Goal: Find specific page/section: Find specific page/section

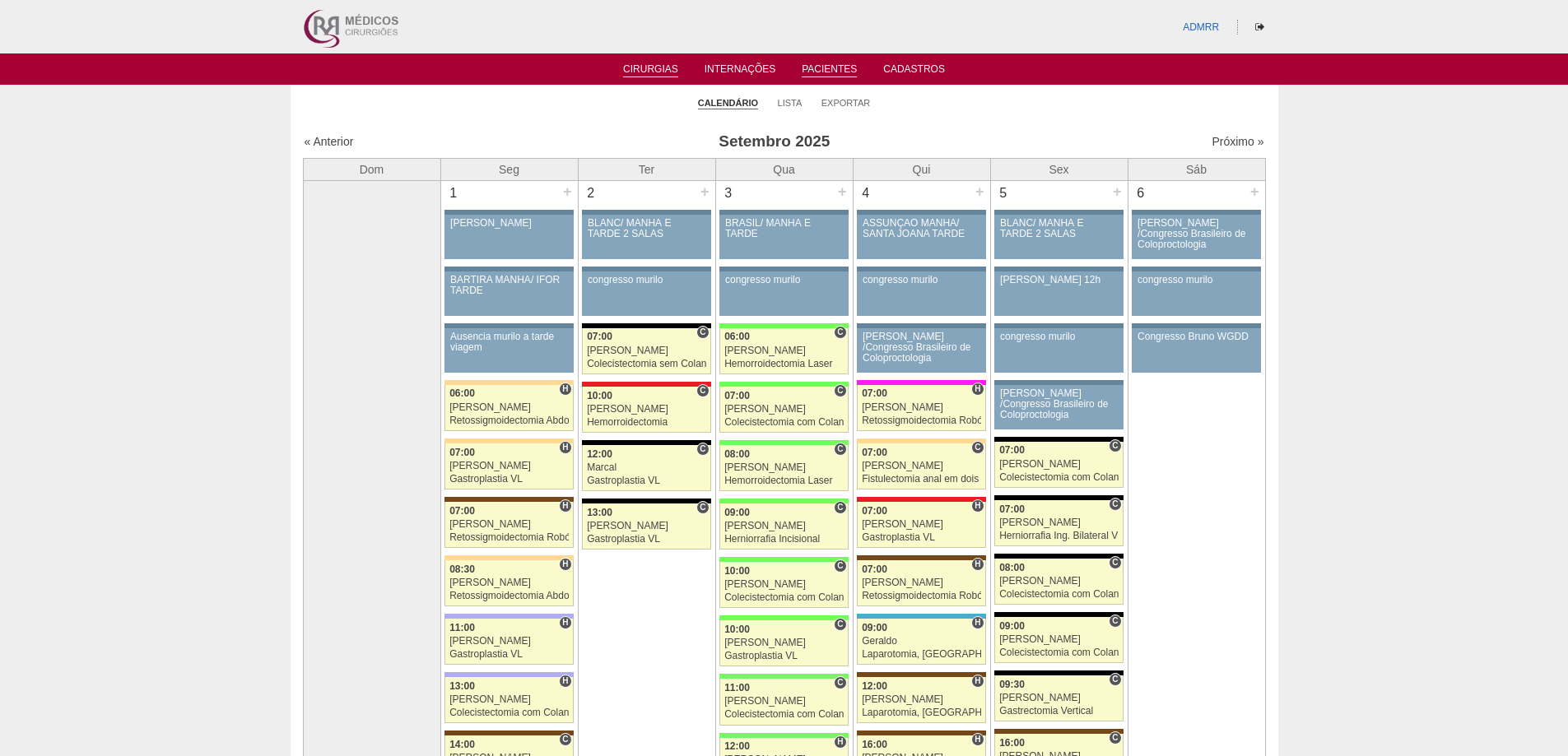
click at [836, 63] on link "Pacientes" at bounding box center [829, 70] width 55 height 14
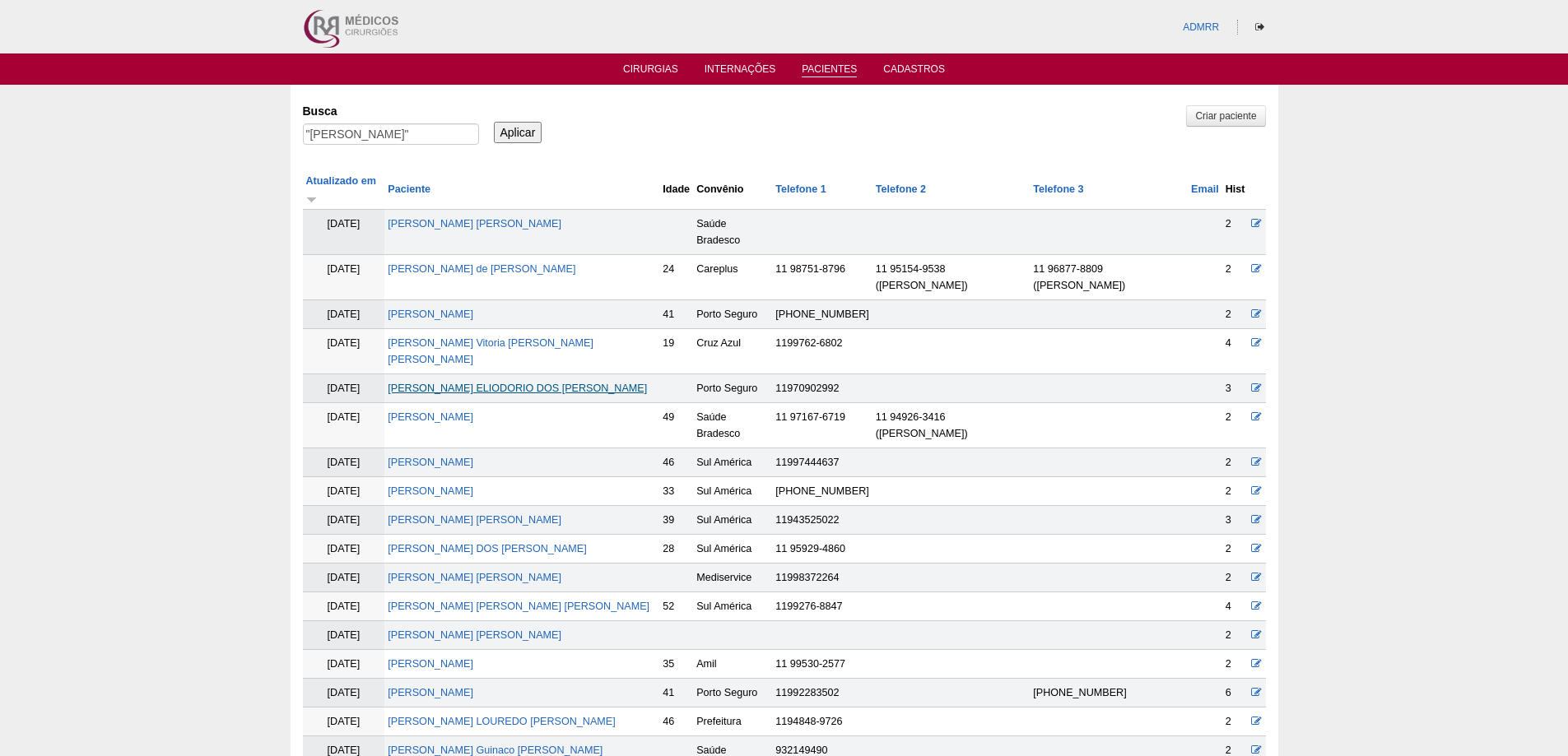
click at [518, 383] on link "[PERSON_NAME]" at bounding box center [517, 388] width 260 height 12
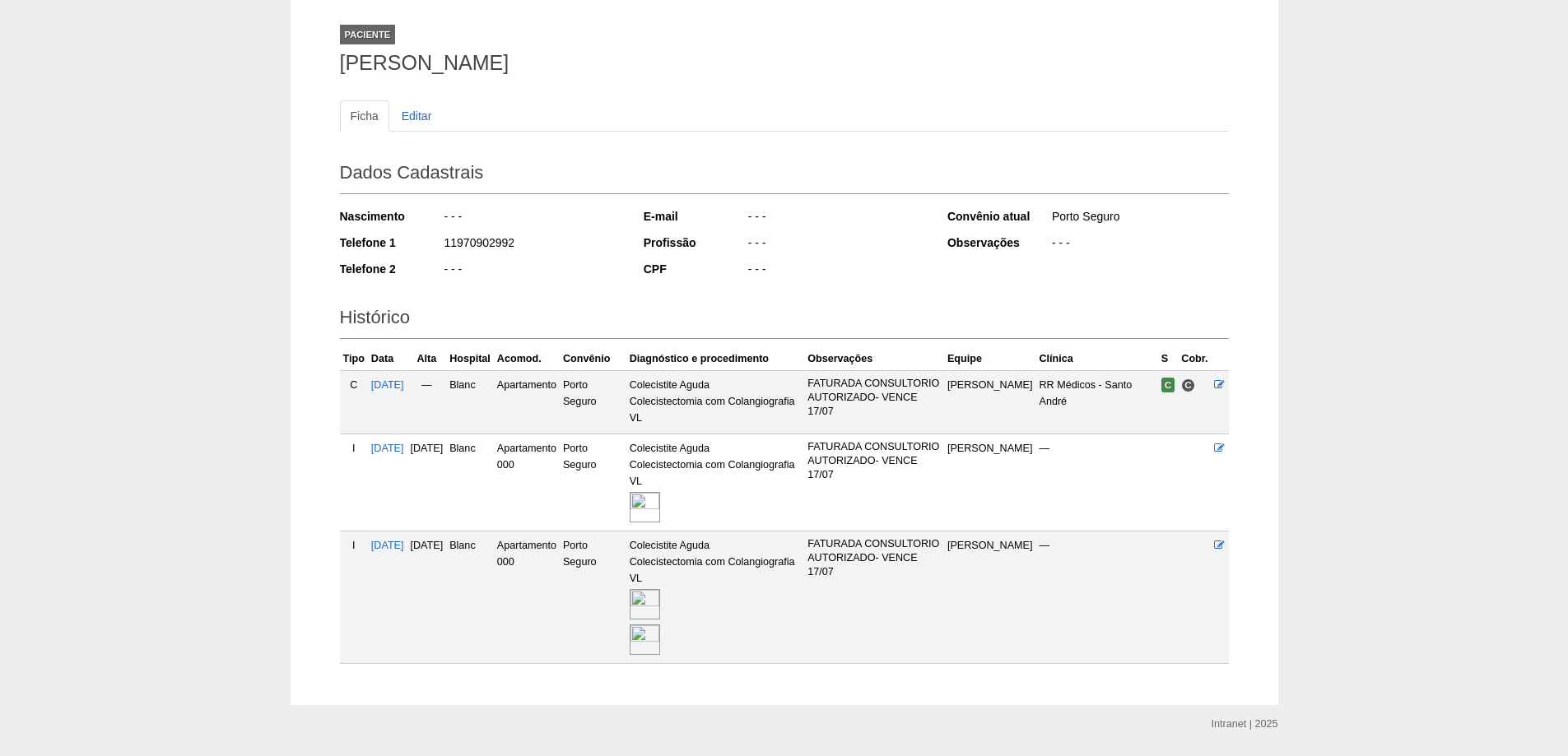
scroll to position [137, 0]
